Goal: Find specific page/section: Find specific page/section

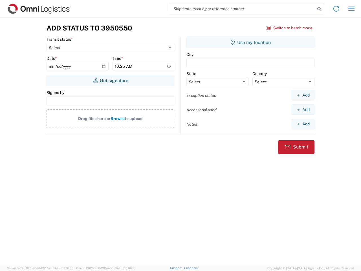
click at [242, 9] on input "search" at bounding box center [242, 8] width 146 height 11
click at [319, 9] on icon at bounding box center [319, 9] width 8 height 8
click at [336, 9] on icon at bounding box center [336, 8] width 9 height 9
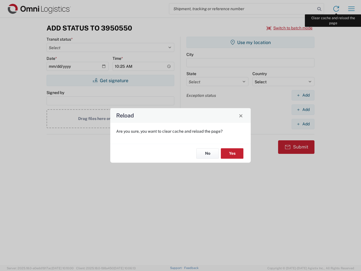
click at [351, 9] on div "Reload Are you sure, you want to clear cache and reload the page? No Yes" at bounding box center [180, 135] width 361 height 271
click at [290, 28] on div "Reload Are you sure, you want to clear cache and reload the page? No Yes" at bounding box center [180, 135] width 361 height 271
click at [110, 80] on div "Reload Are you sure, you want to clear cache and reload the page? No Yes" at bounding box center [180, 135] width 361 height 271
click at [250, 42] on div "Reload Are you sure, you want to clear cache and reload the page? No Yes" at bounding box center [180, 135] width 361 height 271
click at [303, 95] on div "Reload Are you sure, you want to clear cache and reload the page? No Yes" at bounding box center [180, 135] width 361 height 271
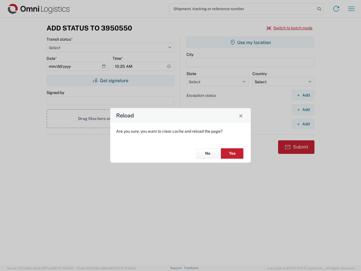
click at [303, 109] on div "Reload Are you sure, you want to clear cache and reload the page? No Yes" at bounding box center [180, 135] width 361 height 271
click at [303, 124] on div "Reload Are you sure, you want to clear cache and reload the page? No Yes" at bounding box center [180, 135] width 361 height 271
